Goal: Navigation & Orientation: Find specific page/section

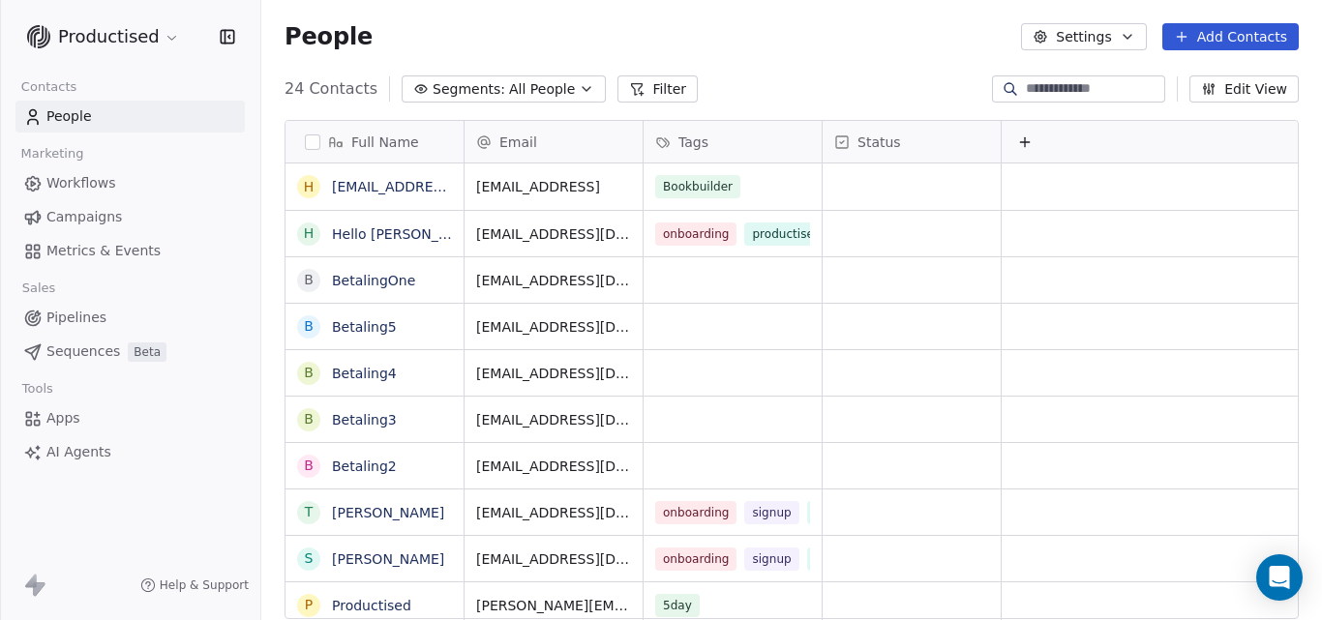
click at [105, 181] on span "Workflows" at bounding box center [81, 183] width 70 height 20
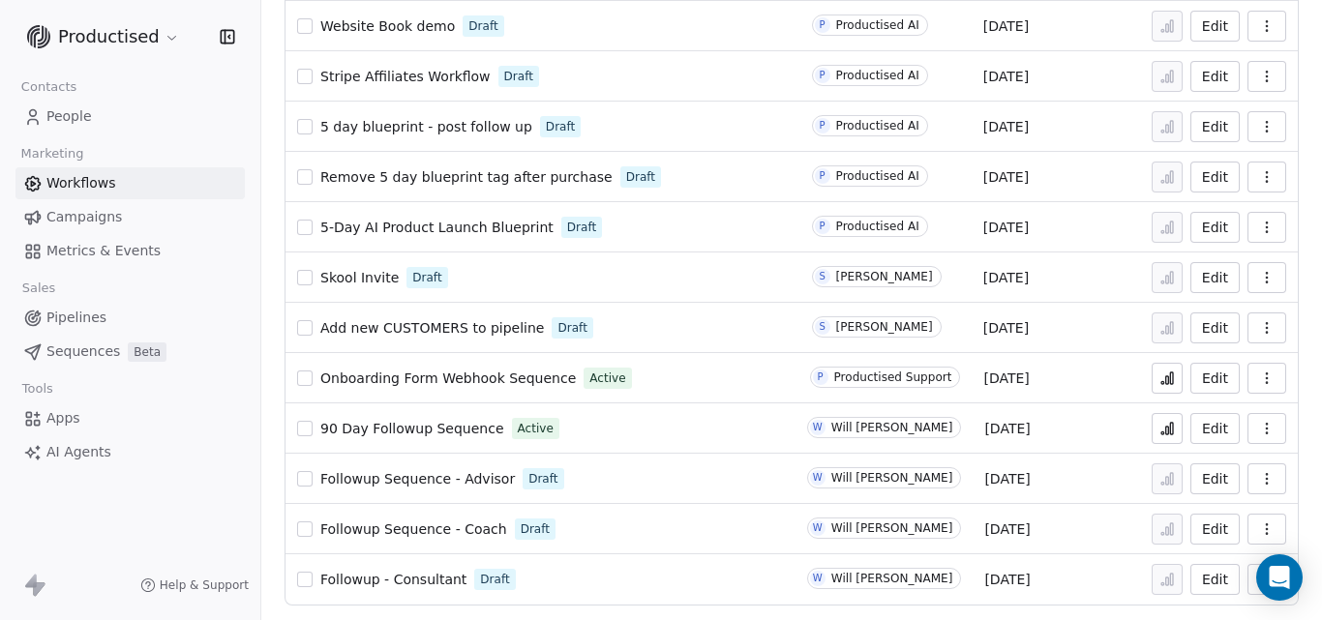
scroll to position [466, 0]
click at [446, 426] on span "90 Day Followup Sequence" at bounding box center [412, 427] width 184 height 15
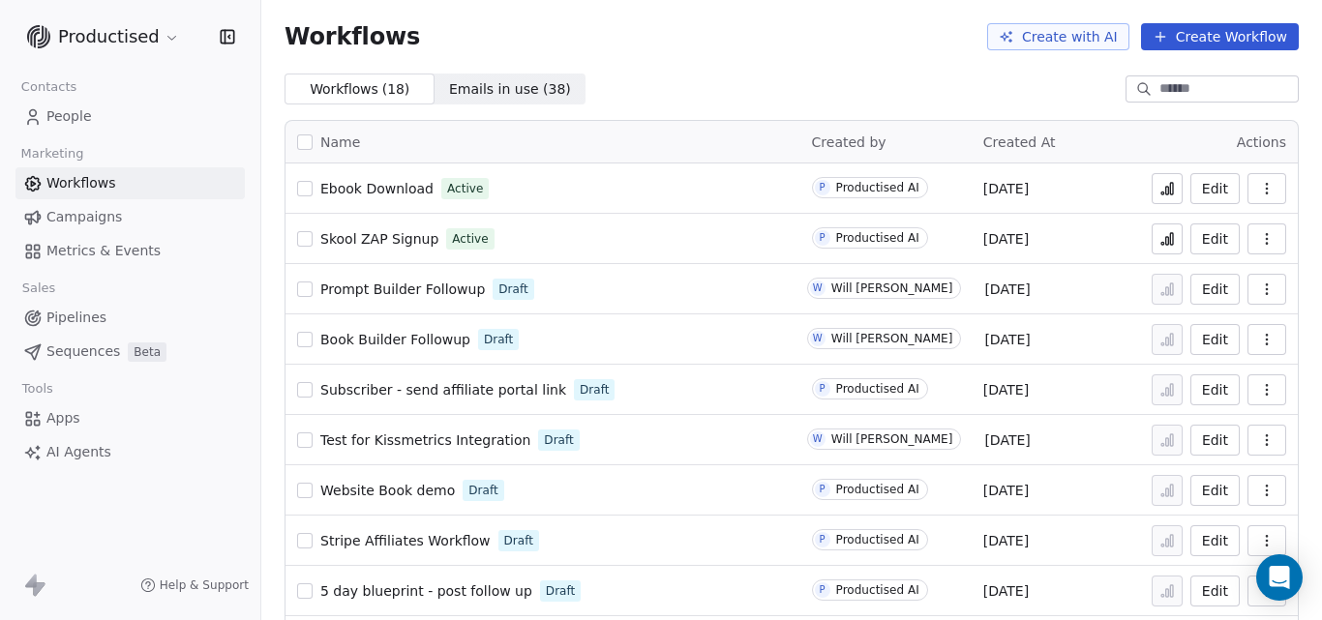
click at [354, 185] on span "Ebook Download" at bounding box center [376, 188] width 113 height 15
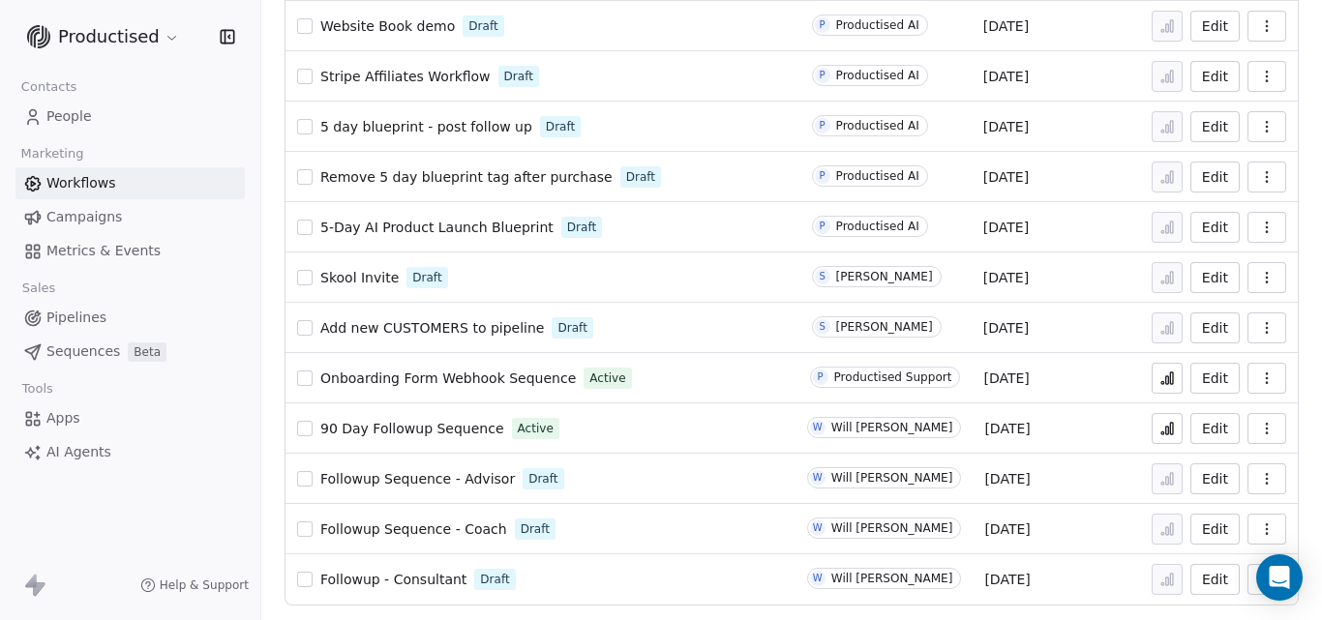
scroll to position [466, 0]
click at [422, 576] on span "Followup - Consultant" at bounding box center [393, 578] width 146 height 15
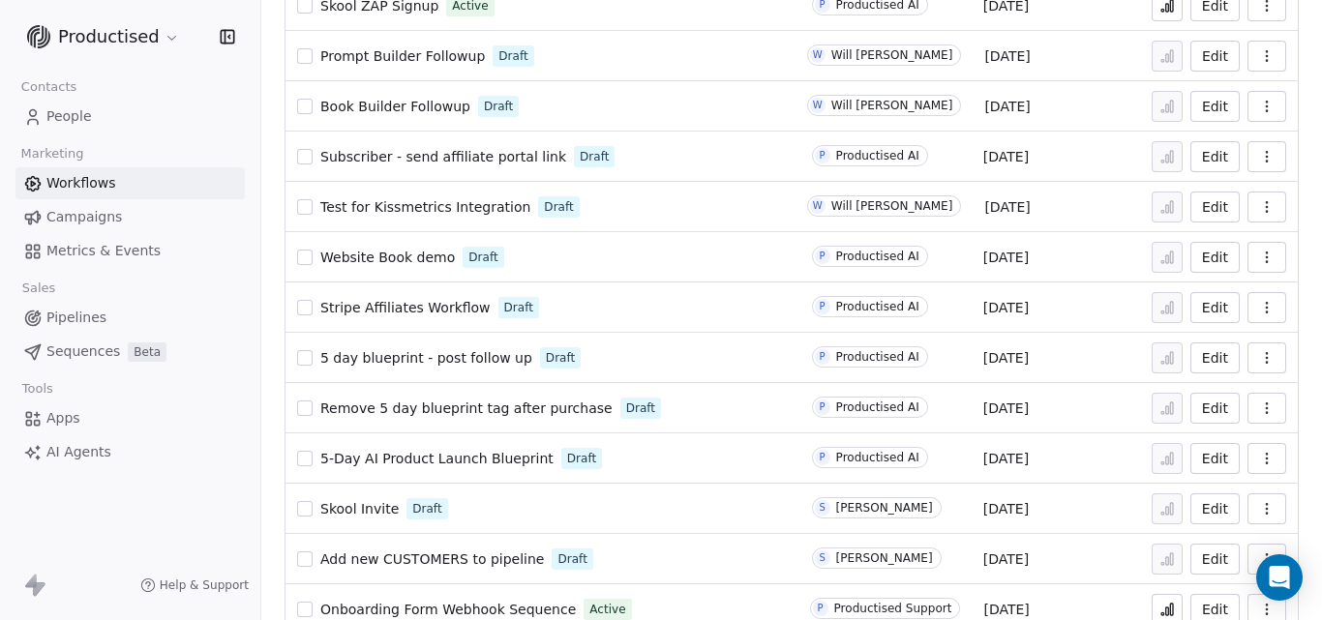
scroll to position [466, 0]
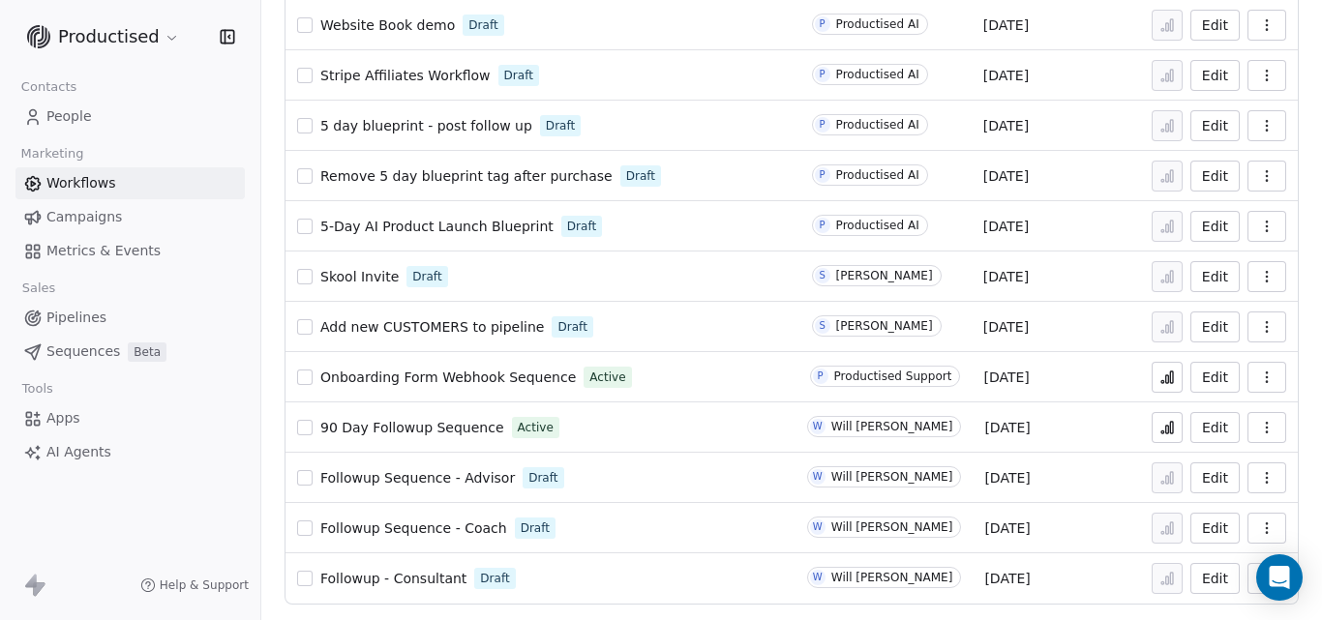
click at [406, 527] on span "Followup Sequence - Coach" at bounding box center [413, 528] width 187 height 15
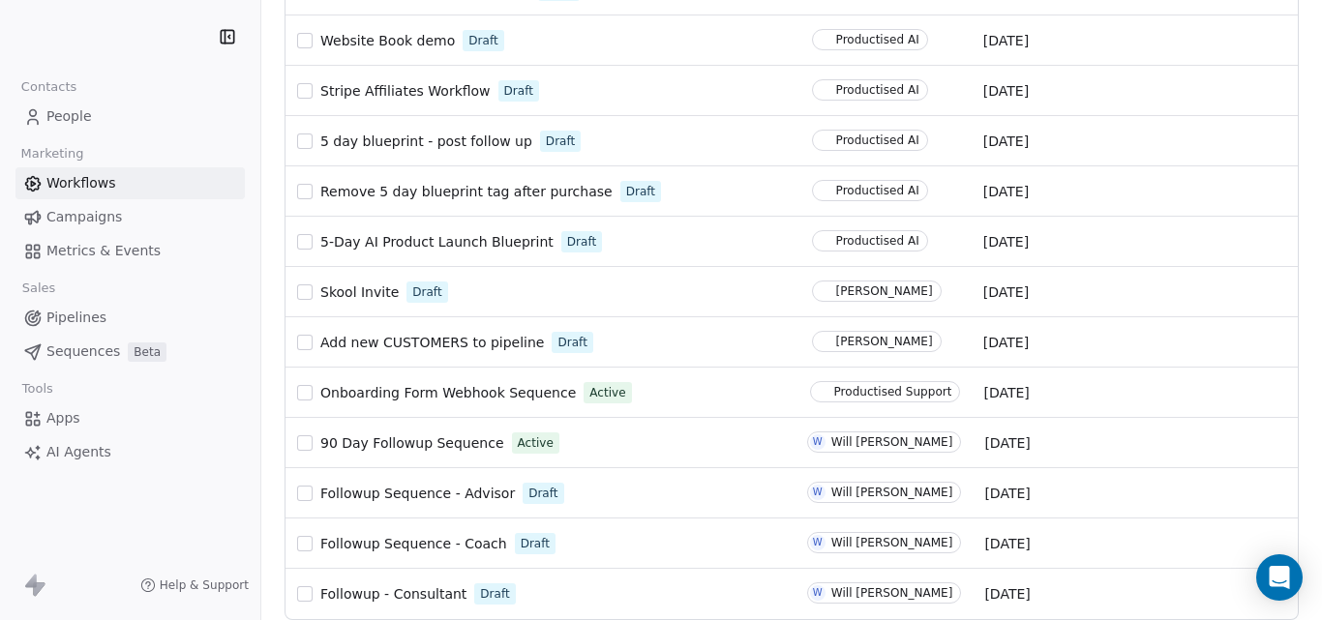
scroll to position [466, 0]
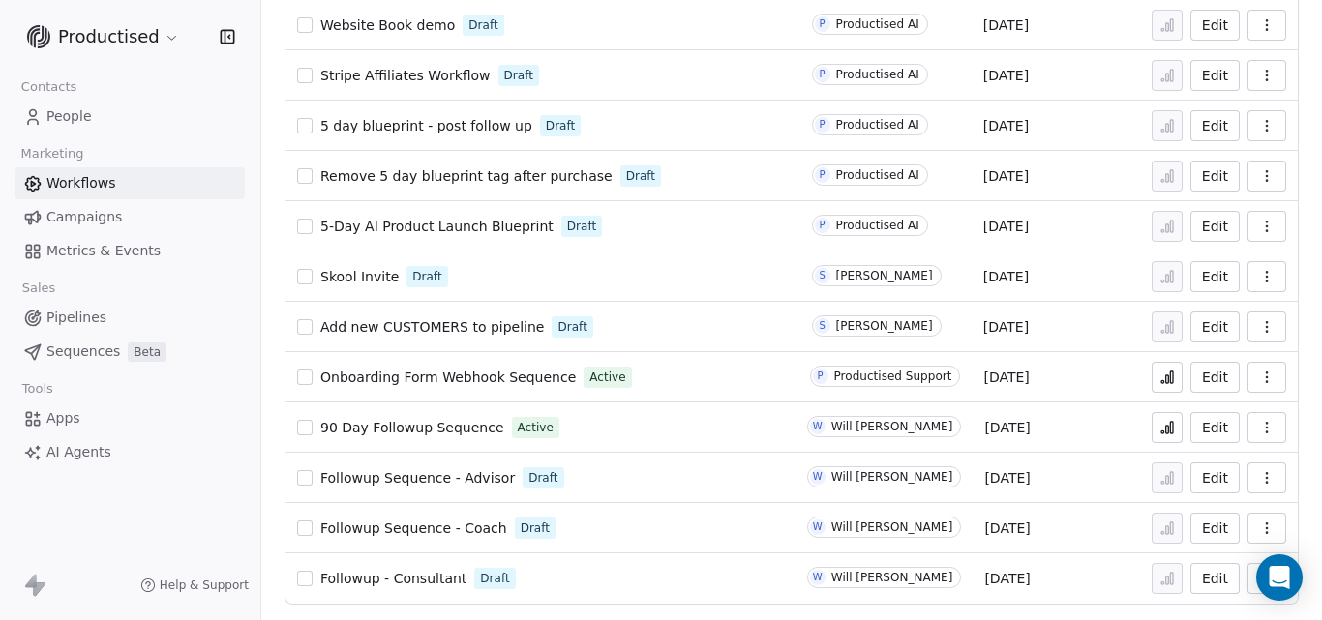
click at [436, 572] on span "Followup - Consultant" at bounding box center [393, 578] width 146 height 15
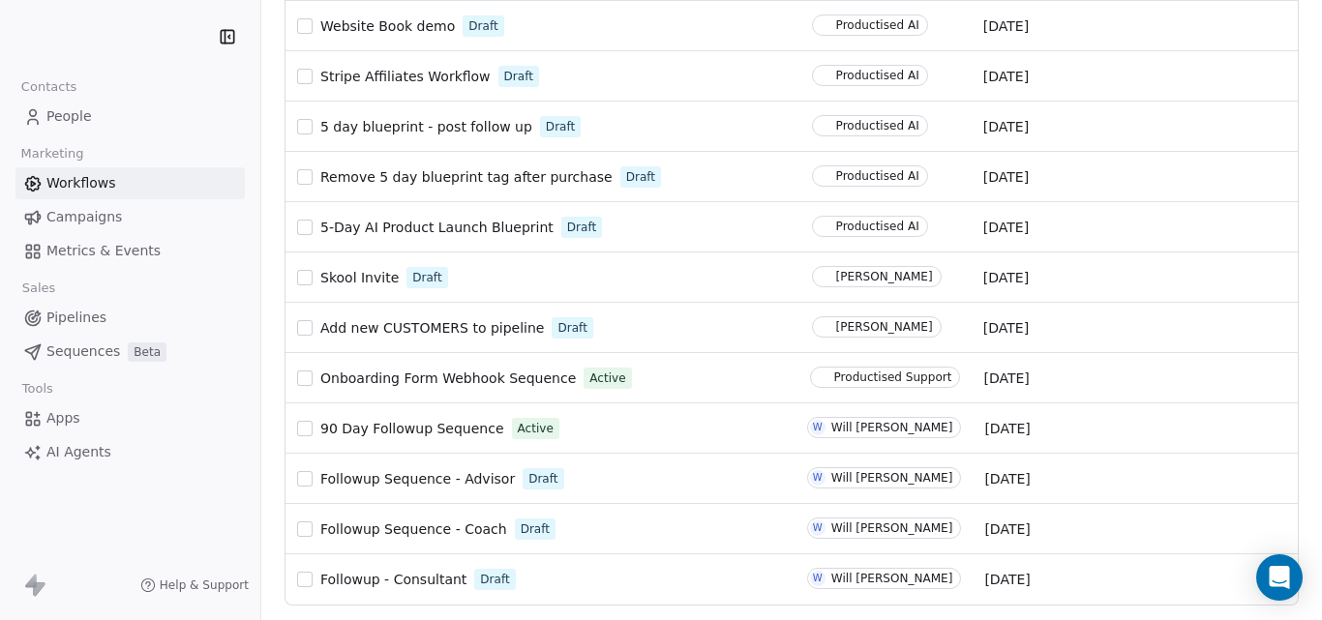
scroll to position [466, 0]
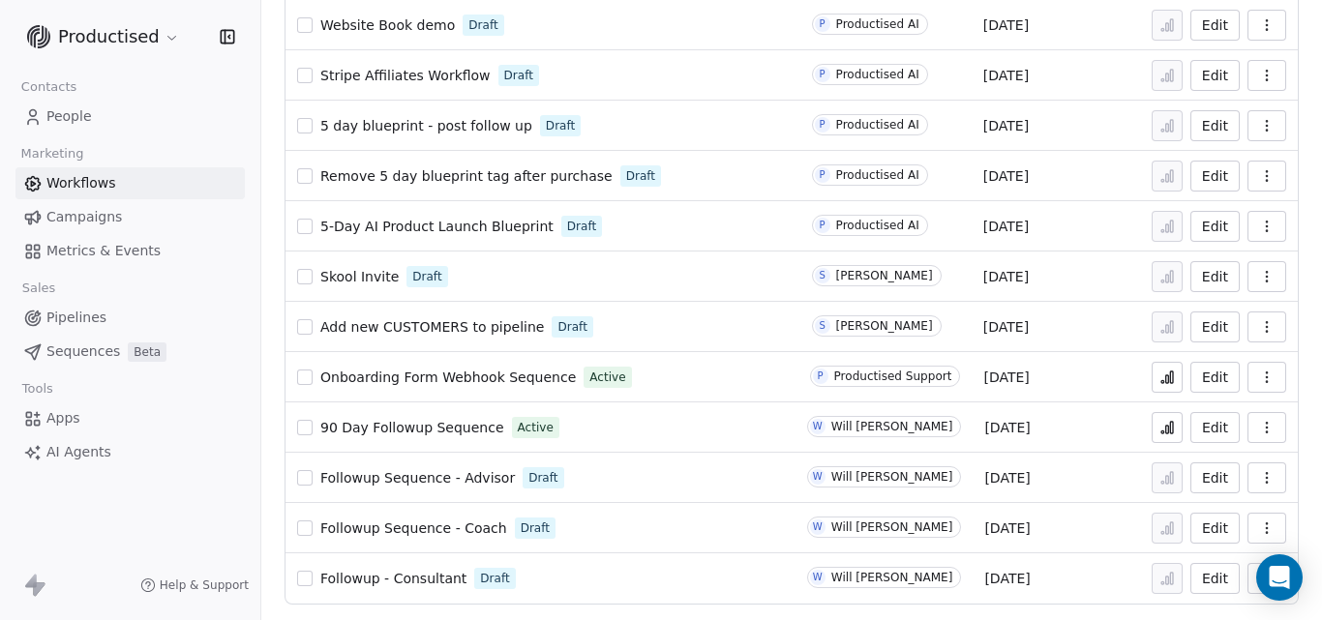
click at [406, 522] on span "Followup Sequence - Coach" at bounding box center [413, 528] width 187 height 15
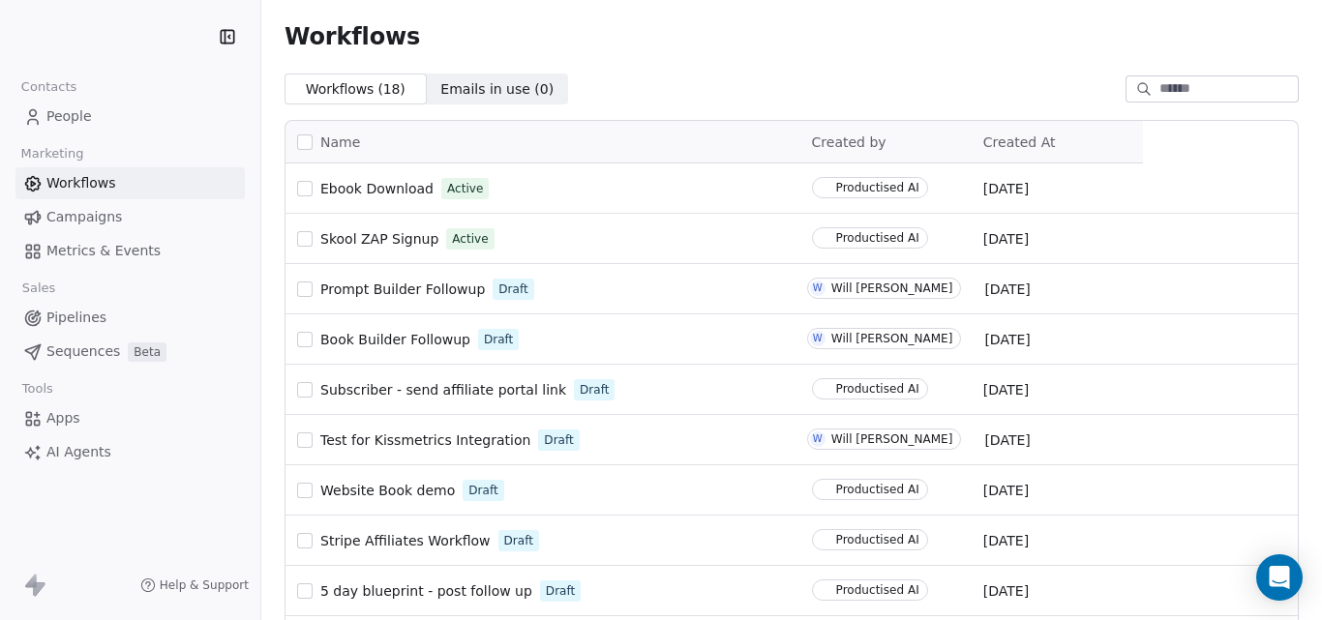
scroll to position [466, 0]
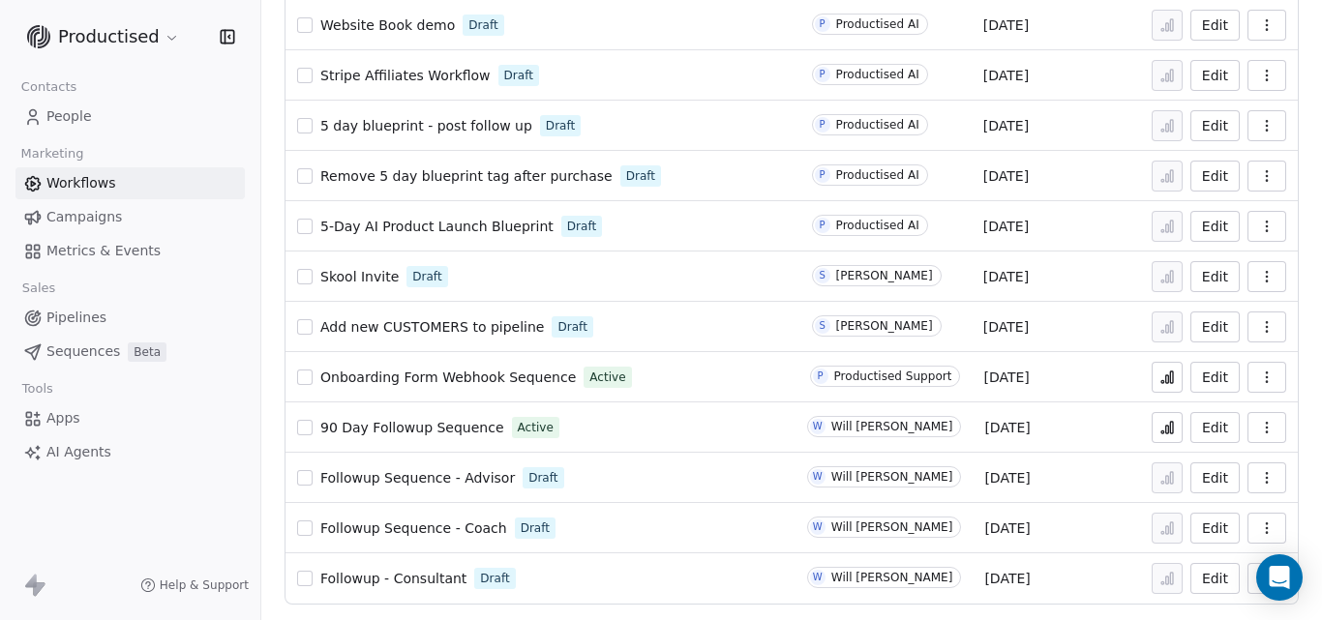
click at [408, 462] on td "Followup Sequence - Advisor Draft" at bounding box center [541, 478] width 510 height 50
click at [408, 478] on span "Followup Sequence - Advisor" at bounding box center [417, 477] width 195 height 15
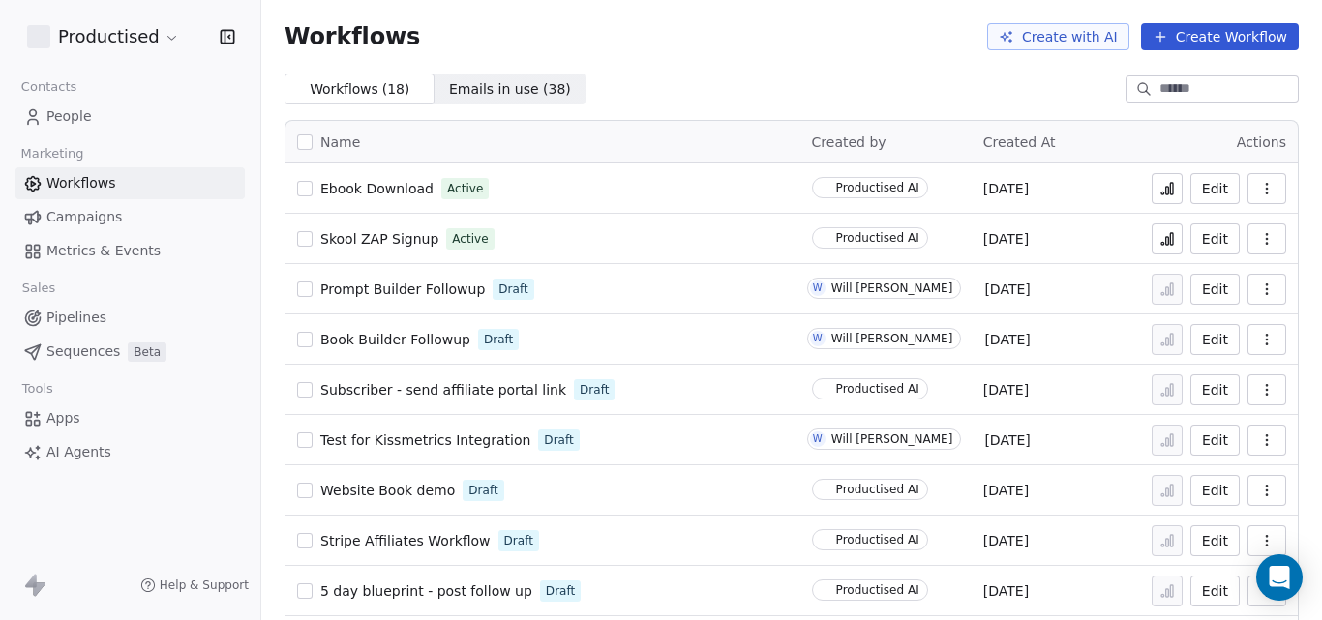
scroll to position [466, 0]
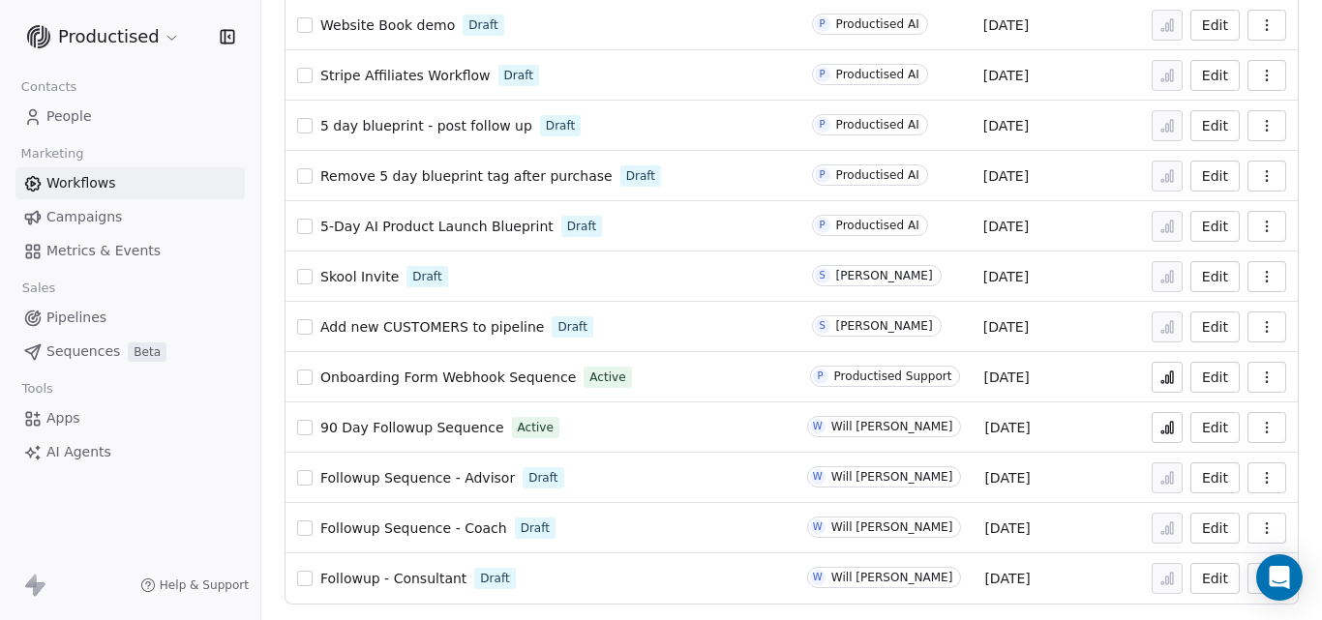
click at [409, 527] on span "Followup Sequence - Coach" at bounding box center [413, 528] width 187 height 15
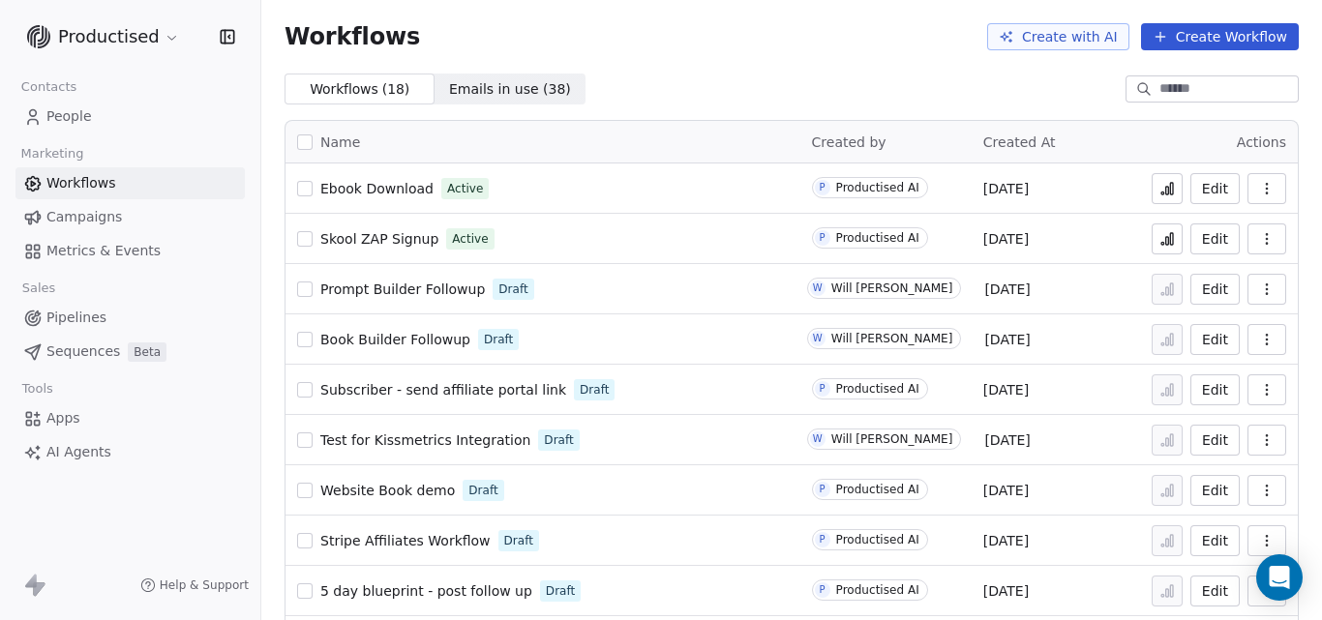
scroll to position [466, 0]
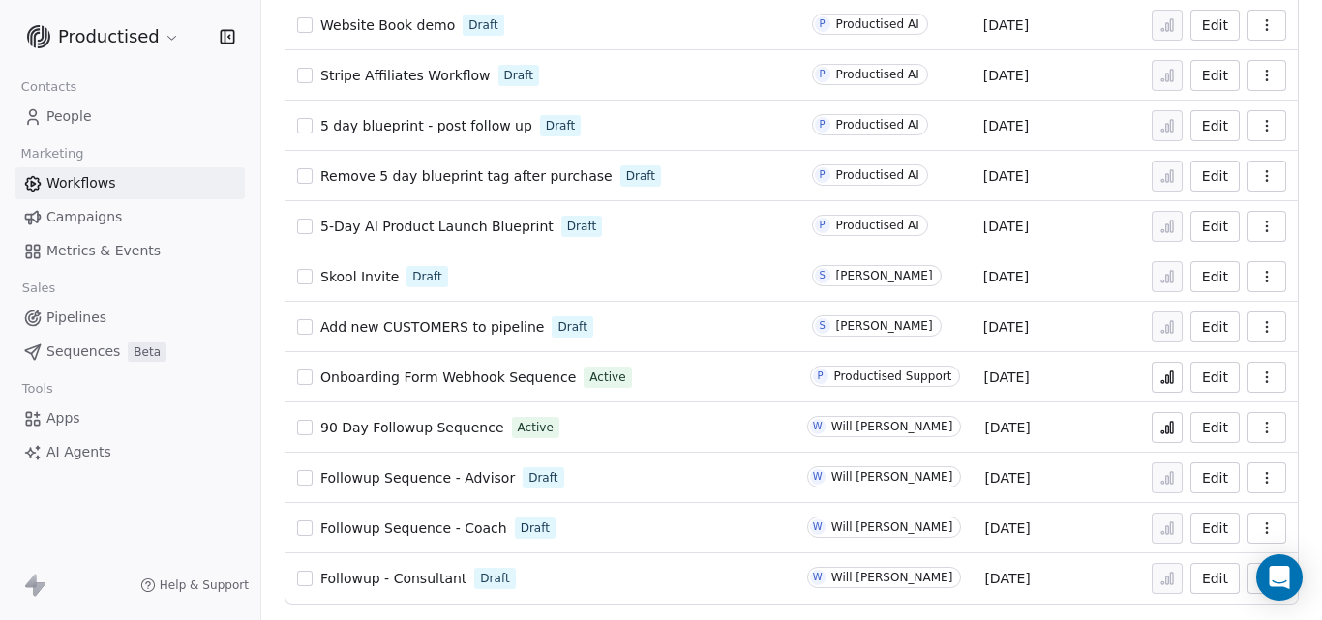
click at [437, 521] on span "Followup Sequence - Coach" at bounding box center [413, 528] width 187 height 15
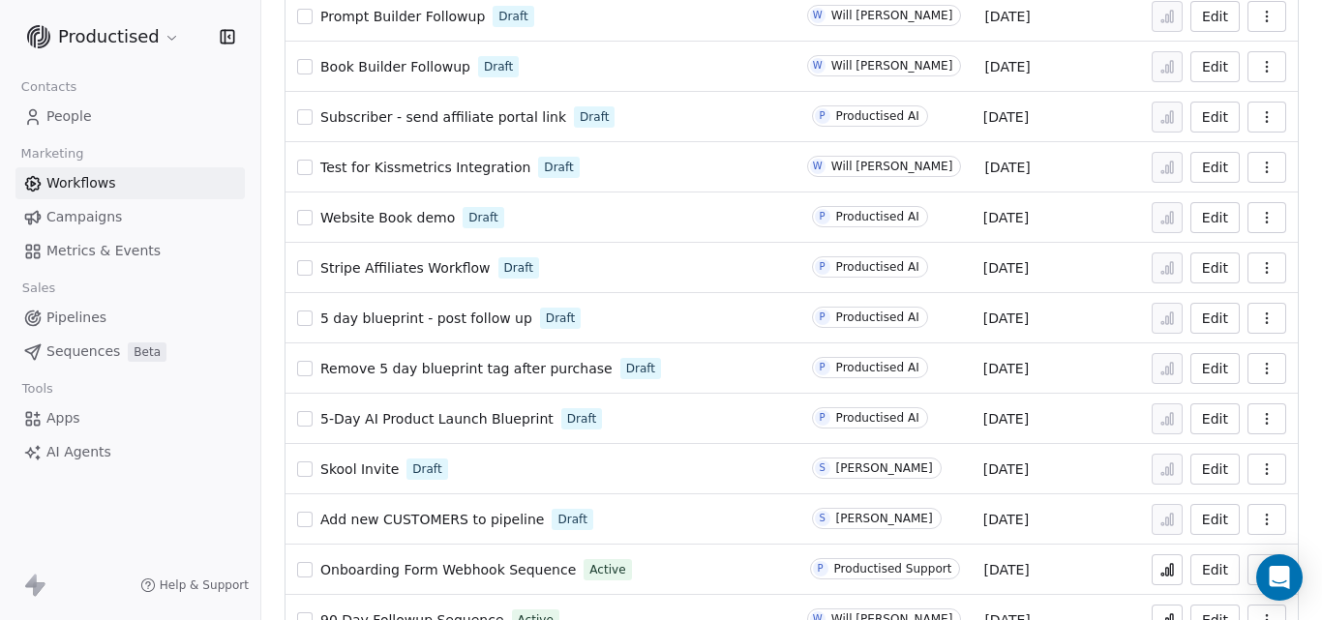
scroll to position [466, 0]
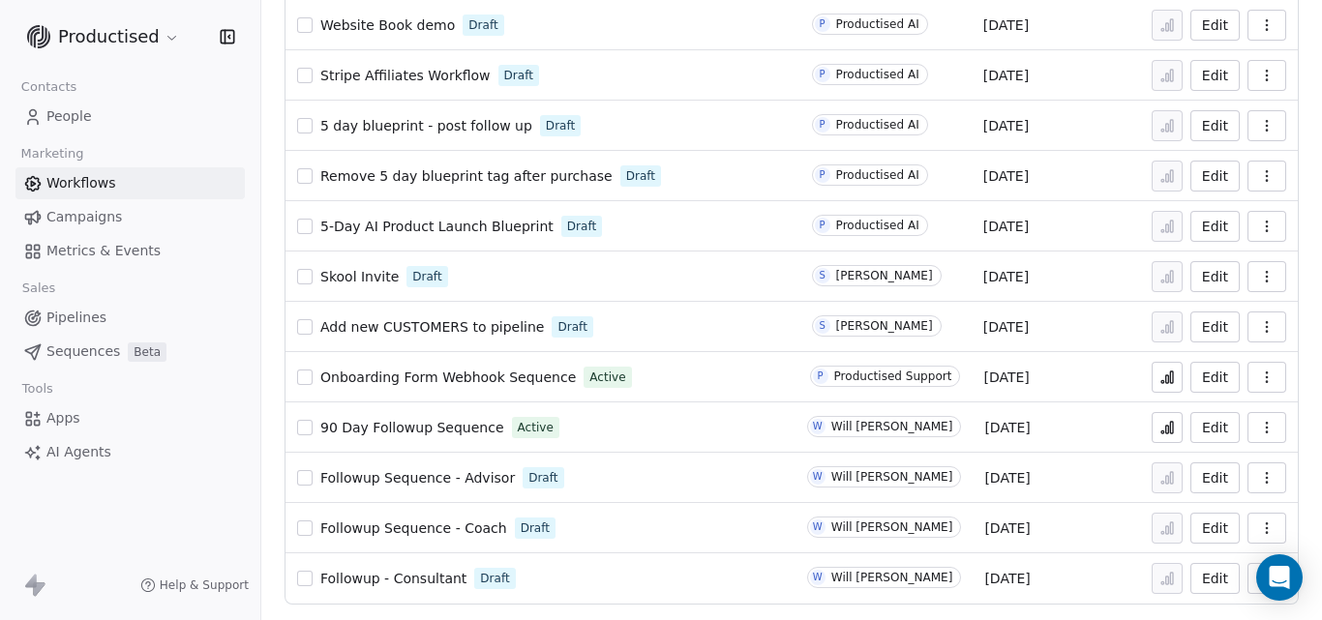
click at [376, 468] on link "Followup Sequence - Advisor" at bounding box center [417, 477] width 195 height 19
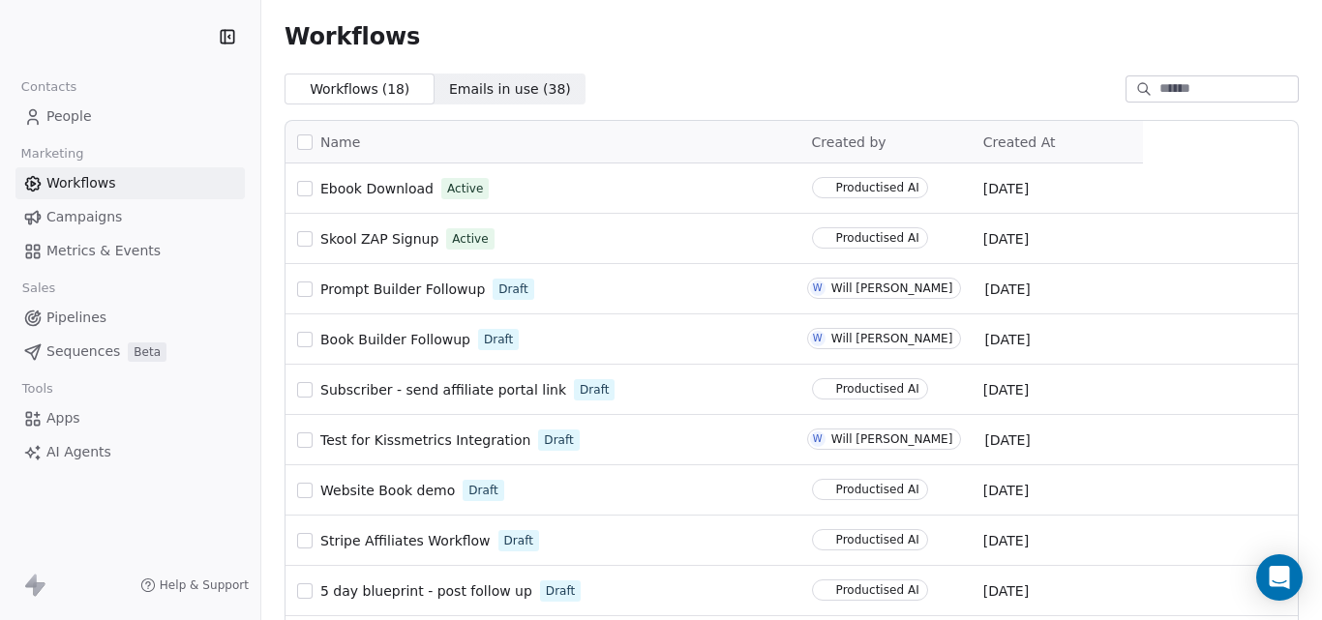
scroll to position [466, 0]
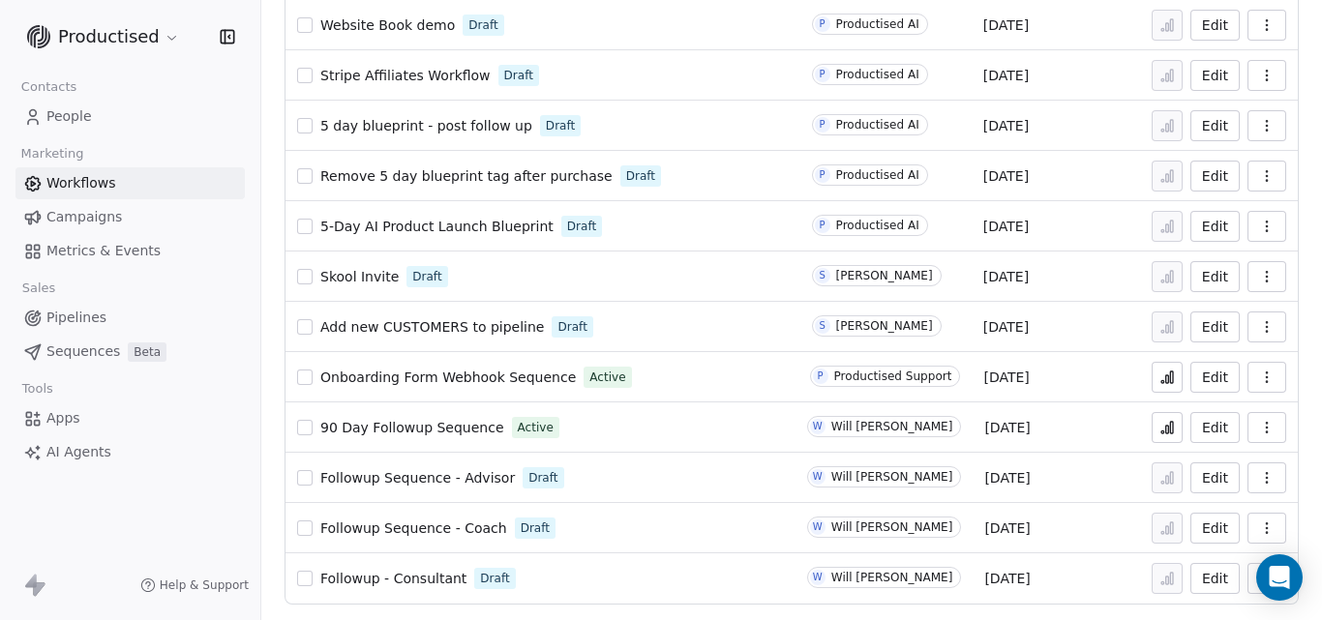
click at [408, 583] on span "Followup - Consultant" at bounding box center [393, 578] width 146 height 15
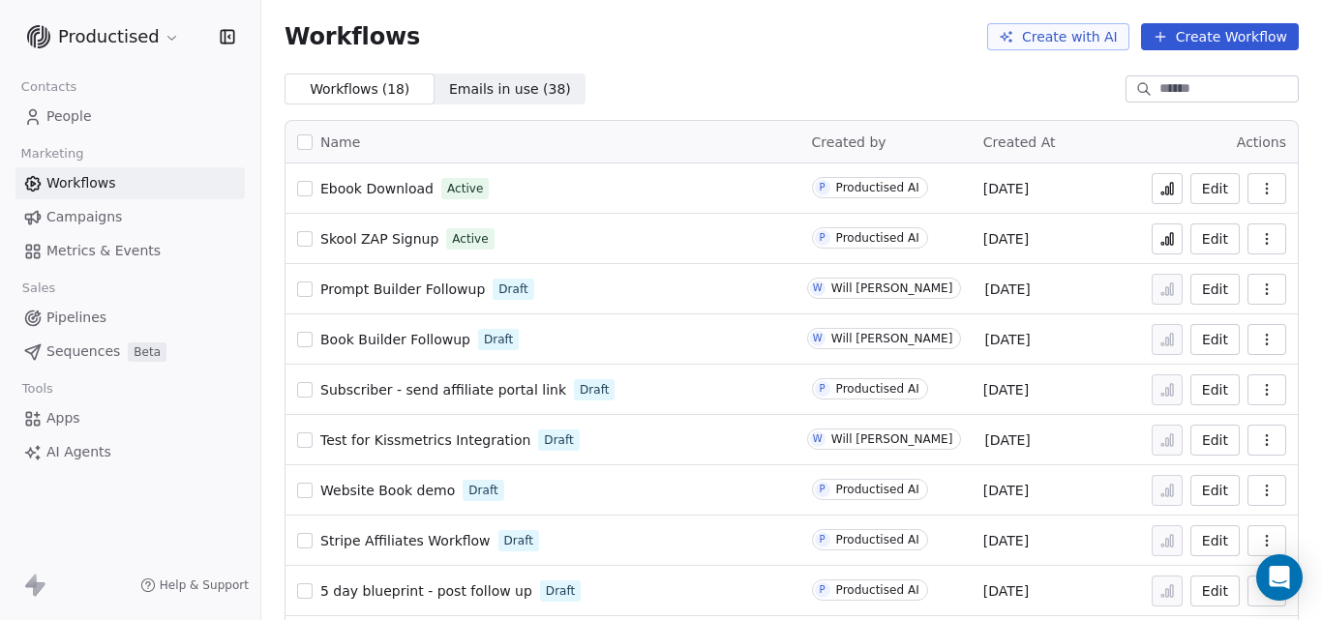
click at [164, 28] on html "Productised Contacts People Marketing Workflows Campaigns Metrics & Events Sale…" at bounding box center [661, 310] width 1322 height 620
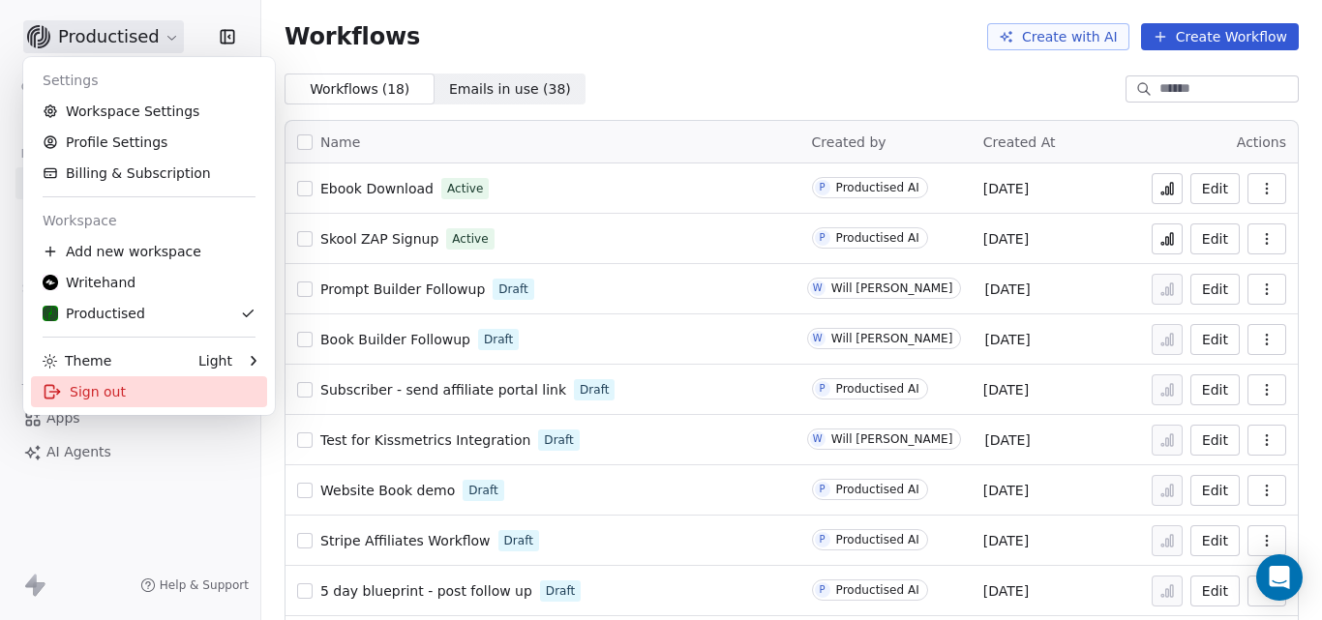
click at [97, 389] on div "Sign out" at bounding box center [149, 391] width 236 height 31
